Goal: Navigation & Orientation: Find specific page/section

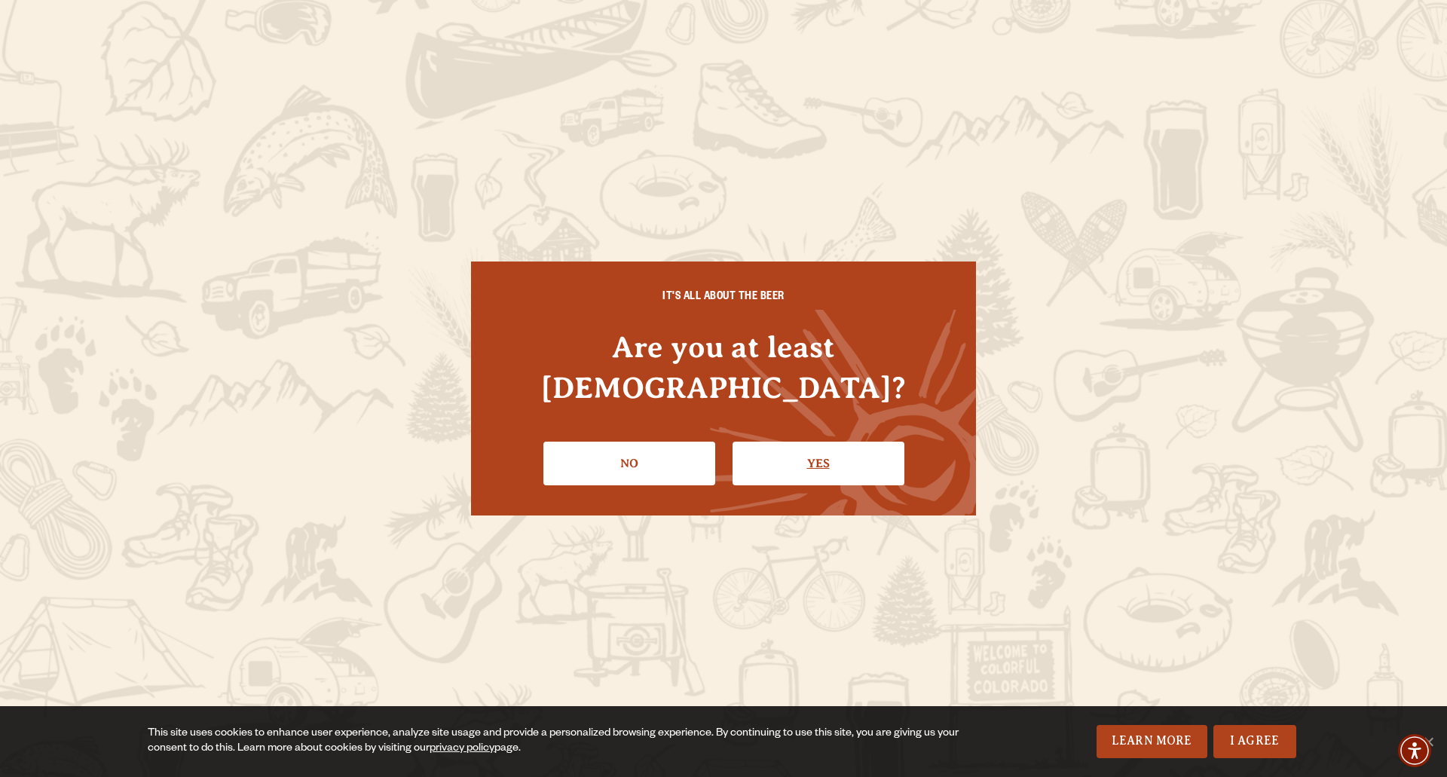
click at [794, 442] on link "Yes" at bounding box center [819, 464] width 172 height 44
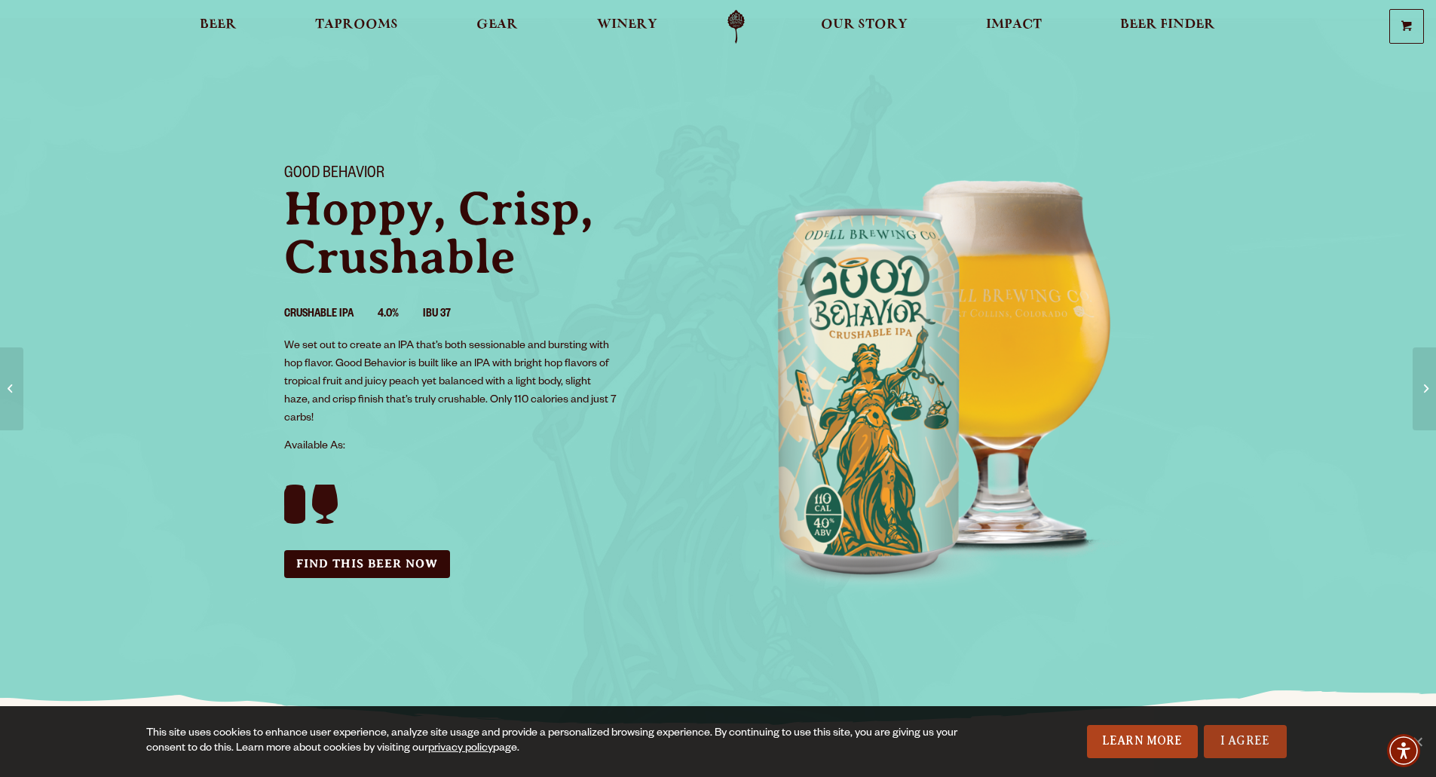
click at [1242, 743] on link "I Agree" at bounding box center [1245, 741] width 83 height 33
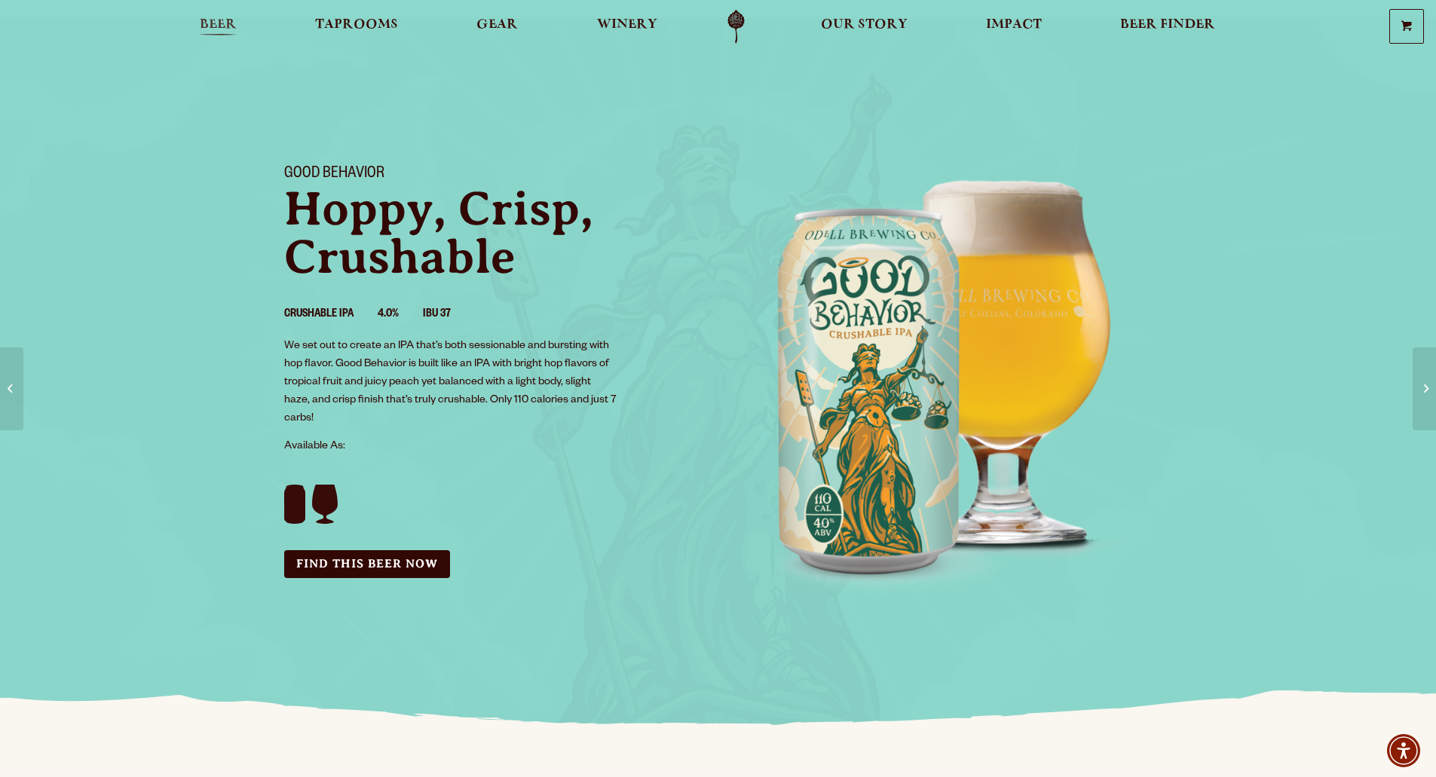
click at [221, 22] on span "Beer" at bounding box center [218, 25] width 37 height 12
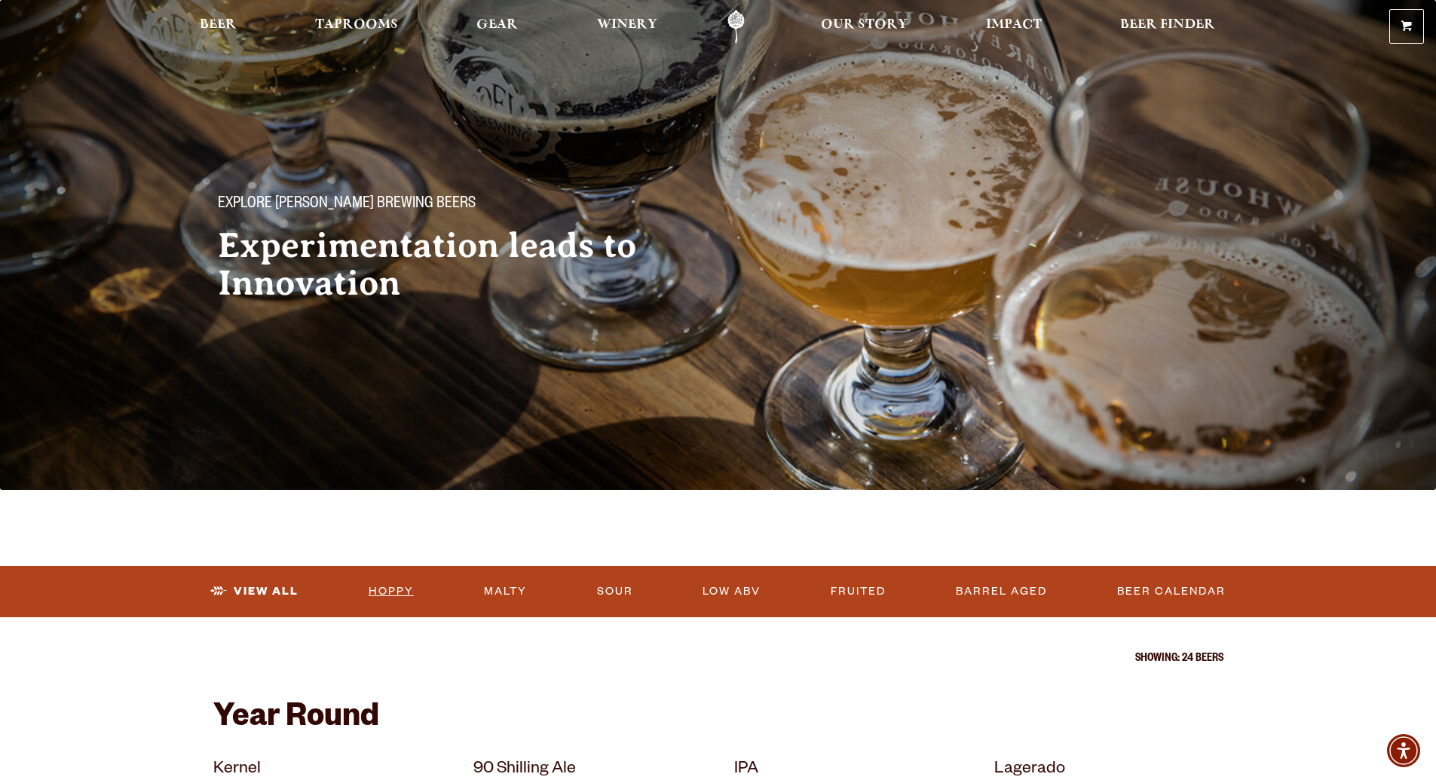
click at [387, 584] on link "Hoppy" at bounding box center [391, 591] width 57 height 35
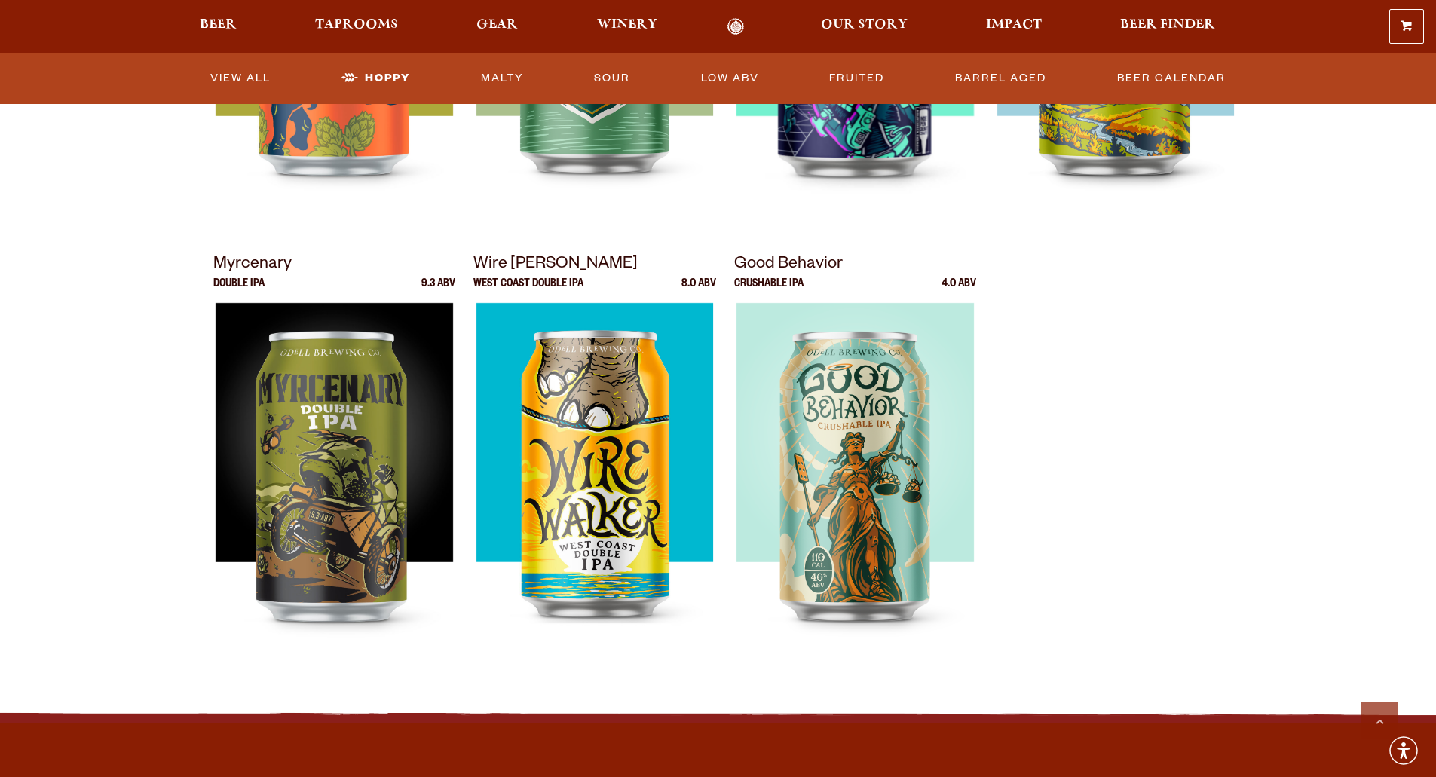
scroll to position [829, 0]
